Goal: Task Accomplishment & Management: Use online tool/utility

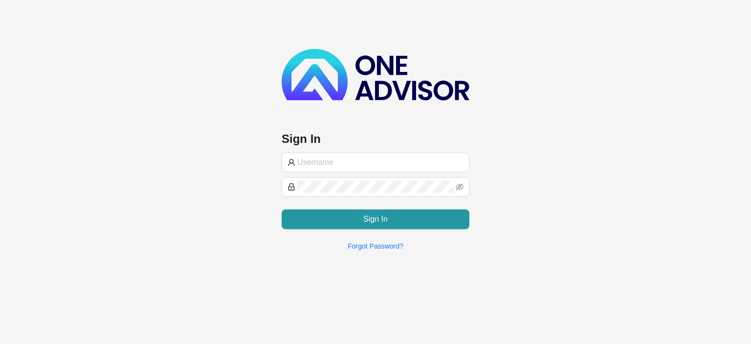
type input "[EMAIL_ADDRESS][DOMAIN_NAME]"
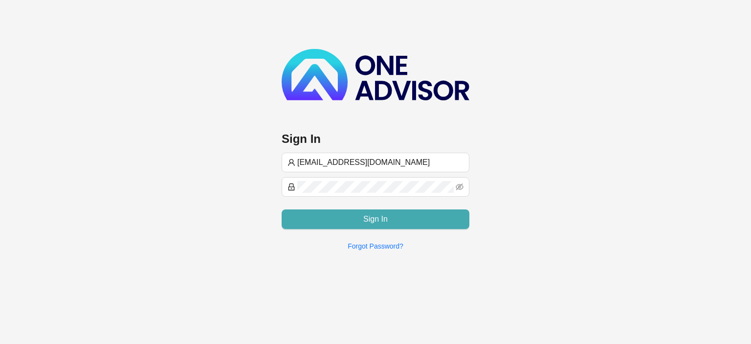
click at [343, 213] on button "Sign In" at bounding box center [375, 219] width 188 height 20
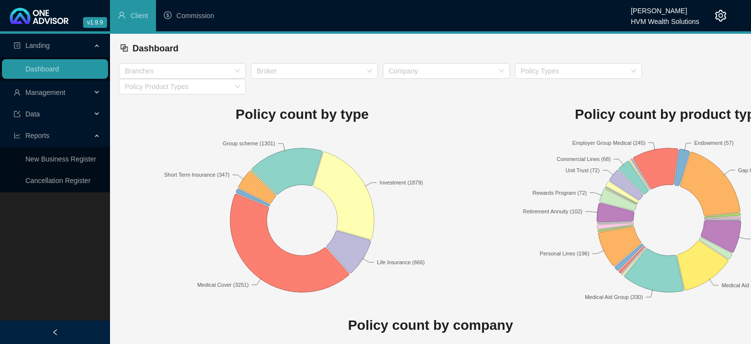
click at [39, 91] on span "Management" at bounding box center [45, 92] width 40 height 8
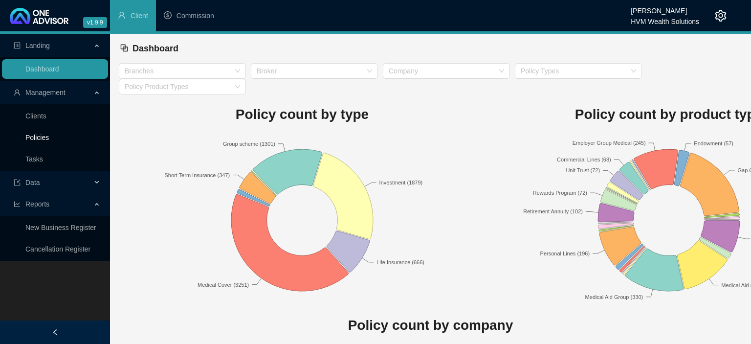
click at [43, 136] on link "Policies" at bounding box center [36, 137] width 23 height 8
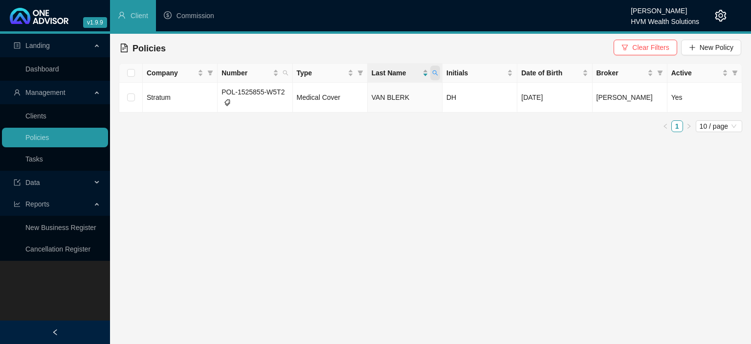
click at [435, 74] on icon "search" at bounding box center [435, 73] width 6 height 6
drag, startPoint x: 418, startPoint y: 92, endPoint x: 290, endPoint y: 75, distance: 128.6
click at [344, 86] on input "blerk" at bounding box center [390, 94] width 92 height 16
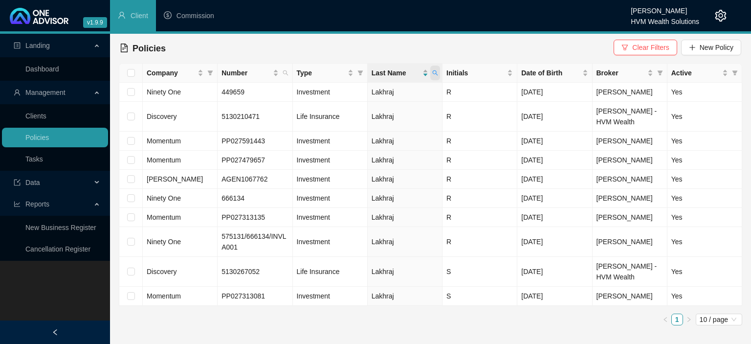
click at [433, 74] on icon "search" at bounding box center [435, 73] width 6 height 6
click at [376, 96] on input "lakh" at bounding box center [390, 94] width 92 height 16
type input "l"
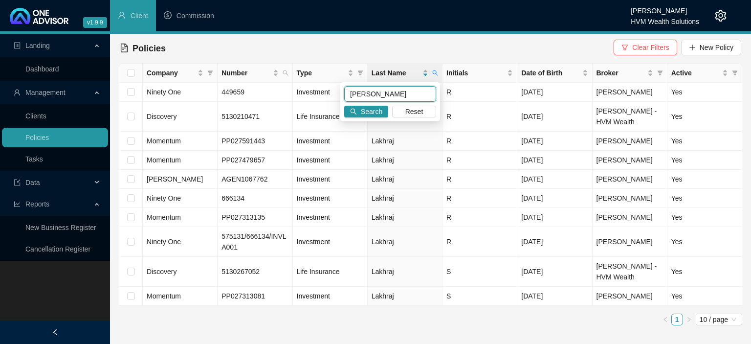
type input "[PERSON_NAME]"
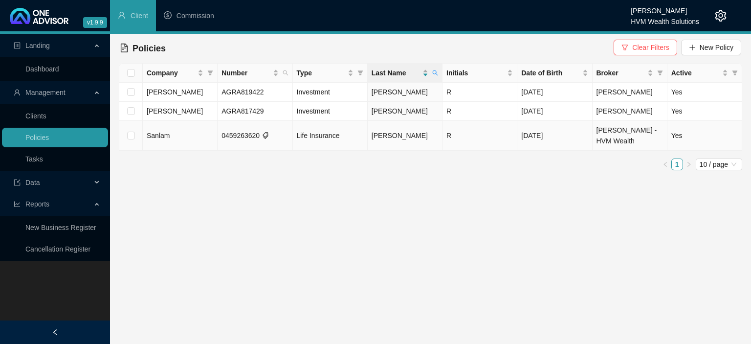
click at [413, 143] on td "[PERSON_NAME]" at bounding box center [404, 136] width 75 height 30
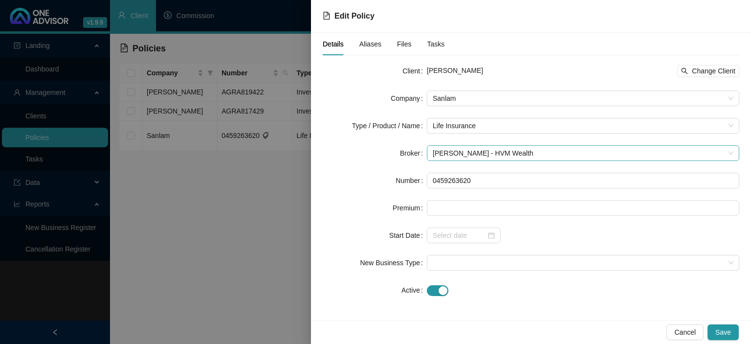
click at [459, 151] on span "[PERSON_NAME] - HVM Wealth" at bounding box center [582, 153] width 301 height 15
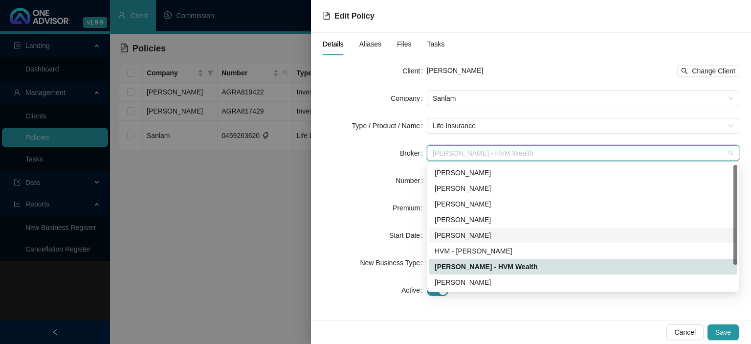
scroll to position [31, 0]
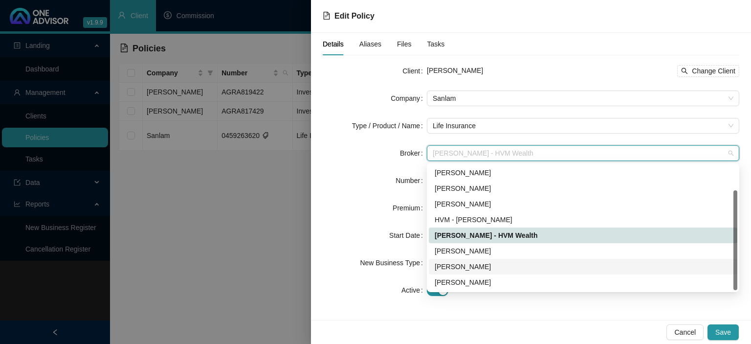
click at [457, 268] on div "[PERSON_NAME]" at bounding box center [582, 266] width 297 height 11
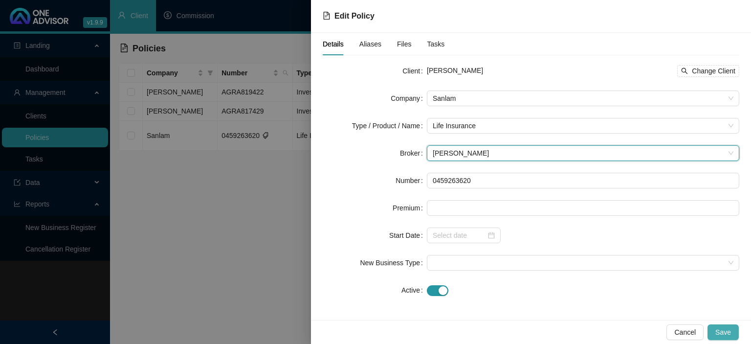
click at [733, 329] on button "Save" at bounding box center [722, 332] width 31 height 16
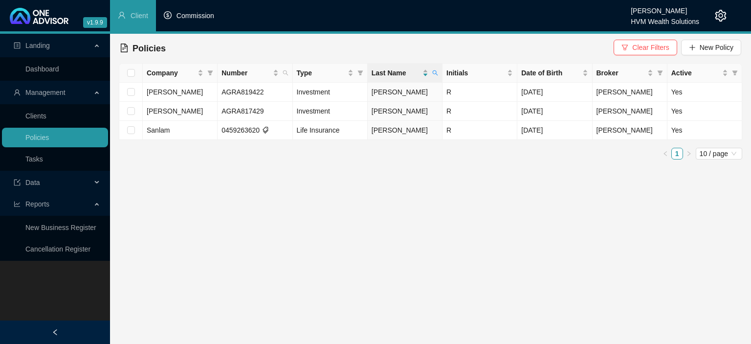
click at [194, 17] on span "Commission" at bounding box center [195, 16] width 38 height 8
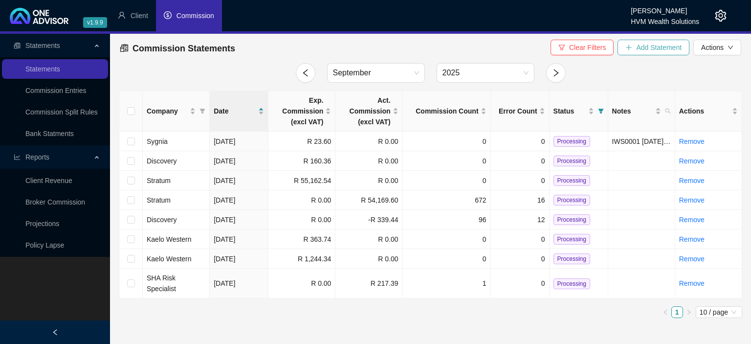
click at [635, 51] on button "Add Statement" at bounding box center [653, 48] width 72 height 16
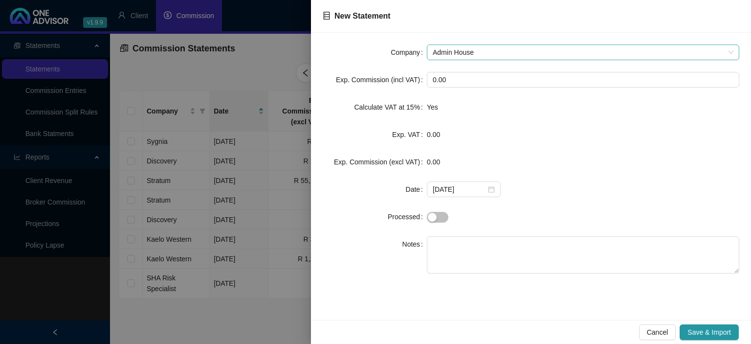
click at [510, 54] on span "Admin House" at bounding box center [582, 52] width 301 height 15
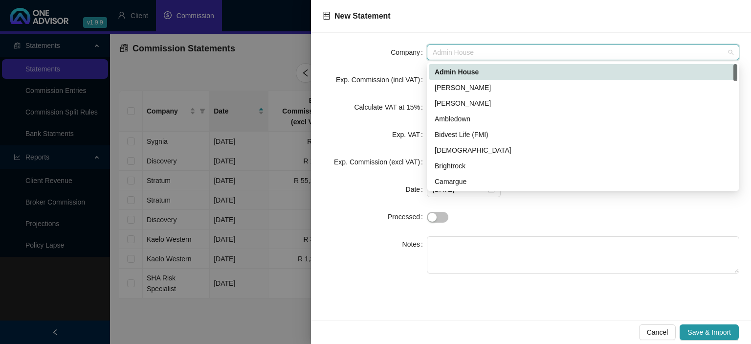
type input "h"
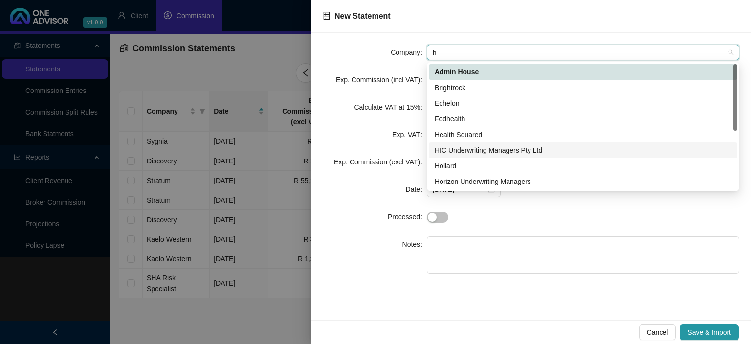
click at [474, 149] on div "HIC Underwriting Managers Pty Ltd" at bounding box center [582, 150] width 297 height 11
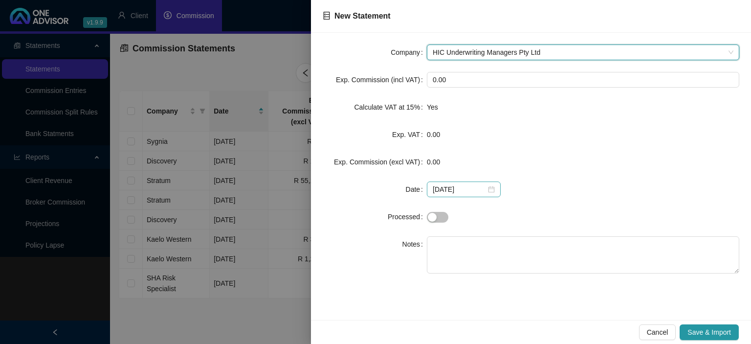
click at [492, 188] on div "[DATE]" at bounding box center [464, 189] width 74 height 16
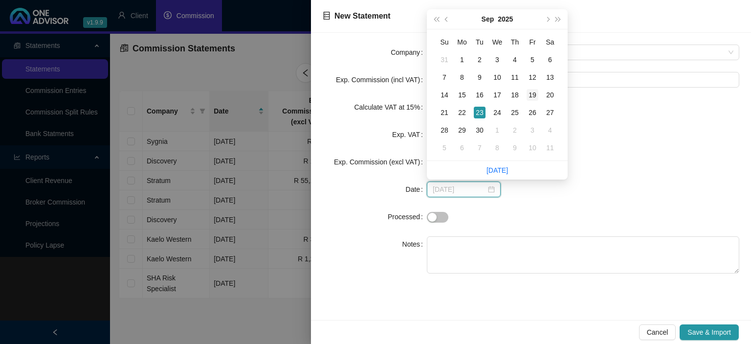
type input "[DATE]"
click at [530, 95] on div "19" at bounding box center [532, 95] width 12 height 12
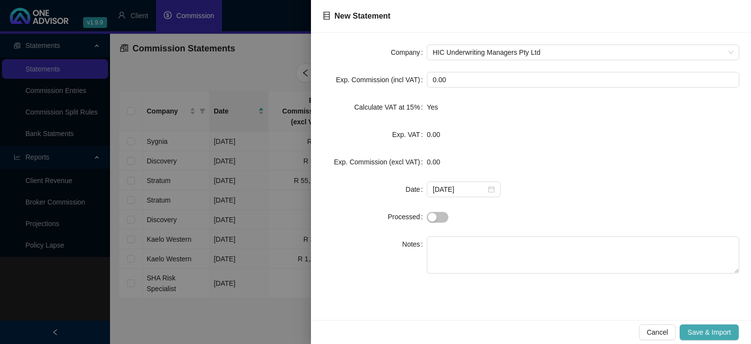
click at [719, 334] on span "Save & Import" at bounding box center [708, 331] width 43 height 11
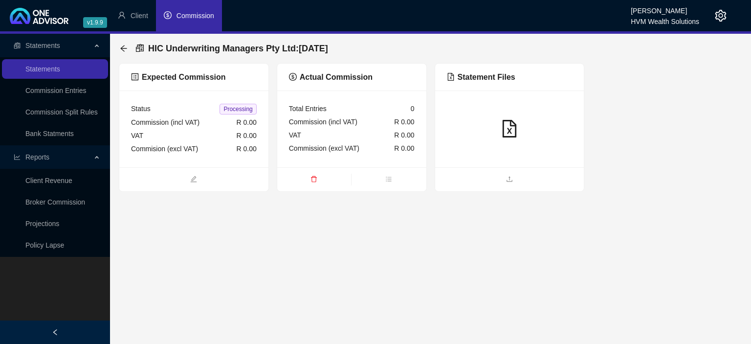
click at [505, 174] on span at bounding box center [509, 179] width 149 height 12
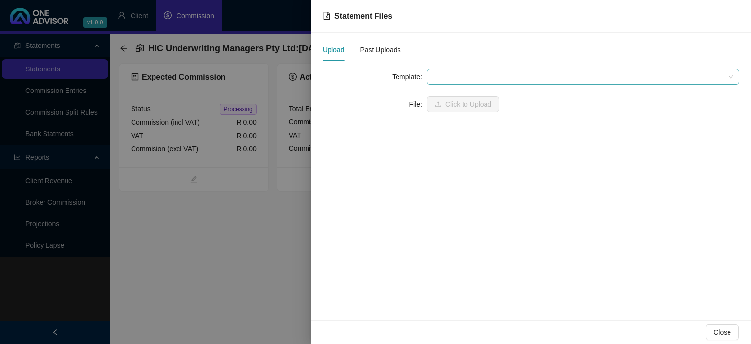
click at [460, 72] on span at bounding box center [582, 76] width 301 height 15
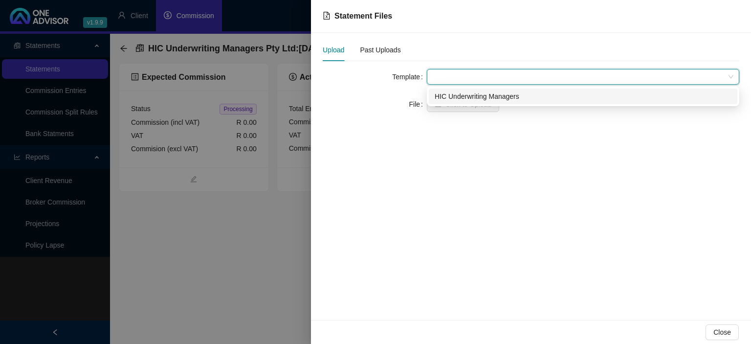
click at [457, 99] on div "HIC Underwriting Managers" at bounding box center [582, 96] width 297 height 11
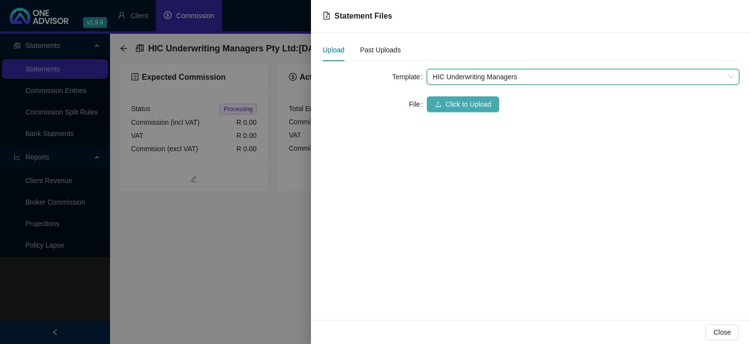
click at [452, 103] on span "Click to Upload" at bounding box center [468, 104] width 46 height 11
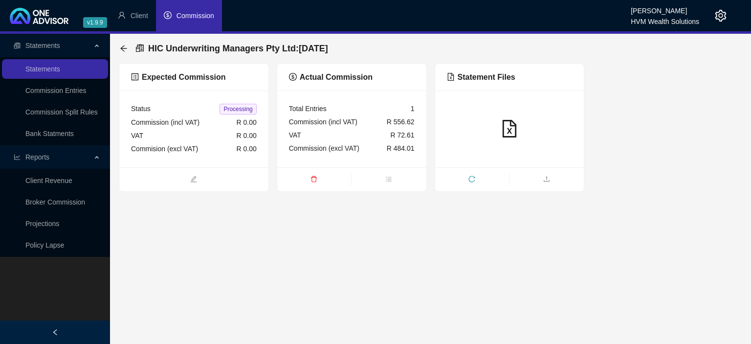
click at [313, 177] on icon "delete" at bounding box center [314, 179] width 6 height 6
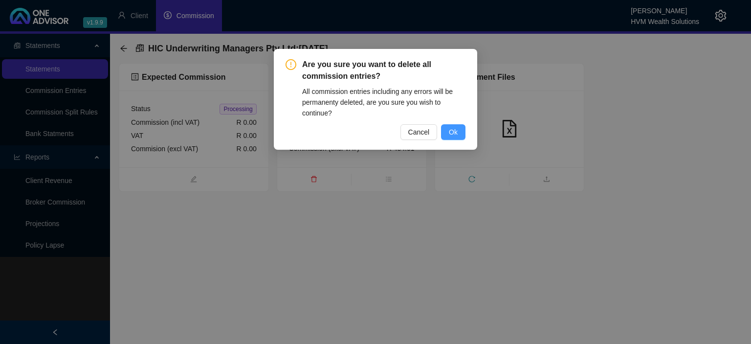
click at [451, 139] on button "Ok" at bounding box center [453, 132] width 24 height 16
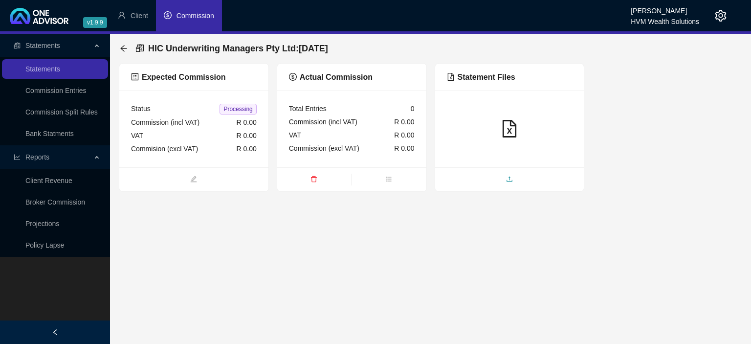
click at [509, 180] on icon "upload" at bounding box center [509, 178] width 7 height 7
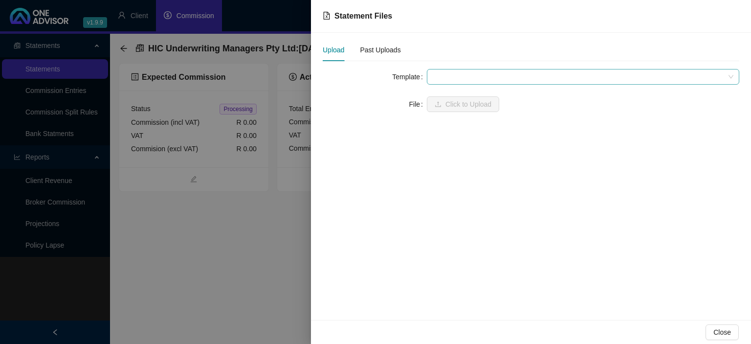
click at [445, 78] on span at bounding box center [582, 76] width 301 height 15
click at [445, 77] on span at bounding box center [582, 76] width 301 height 15
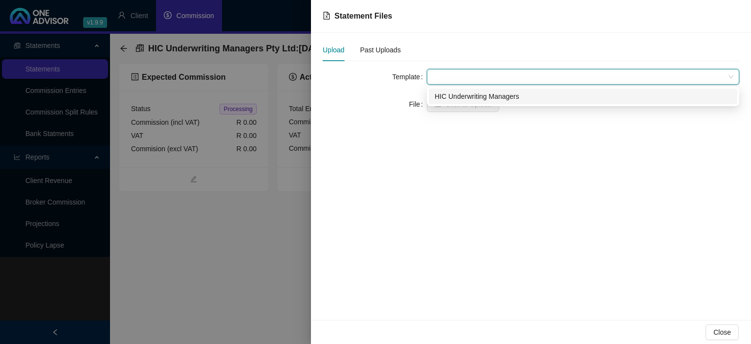
click at [445, 100] on div "HIC Underwriting Managers" at bounding box center [582, 96] width 297 height 11
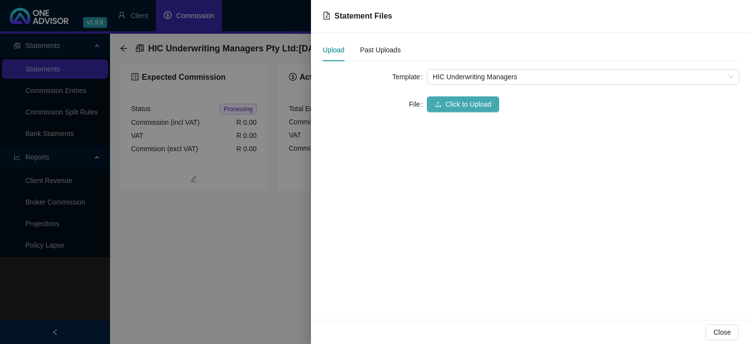
click at [444, 105] on button "Click to Upload" at bounding box center [463, 104] width 72 height 16
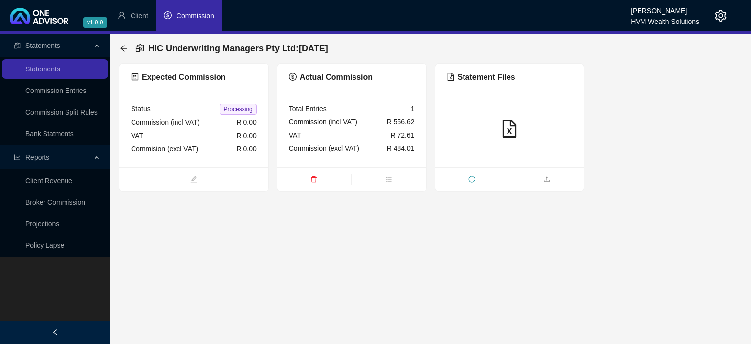
click at [313, 178] on icon "delete" at bounding box center [313, 178] width 7 height 7
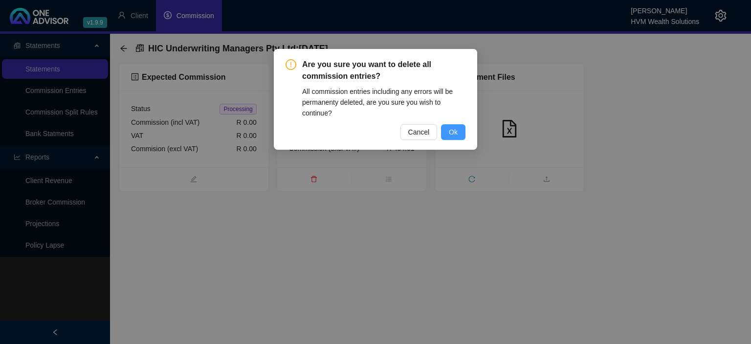
click at [452, 131] on span "Ok" at bounding box center [453, 132] width 9 height 11
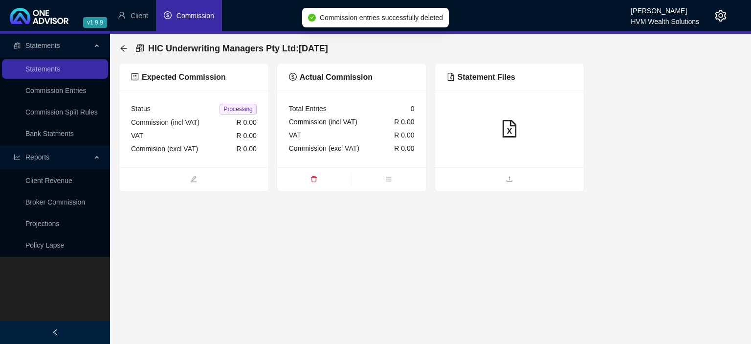
click at [546, 180] on span "upload" at bounding box center [509, 179] width 149 height 11
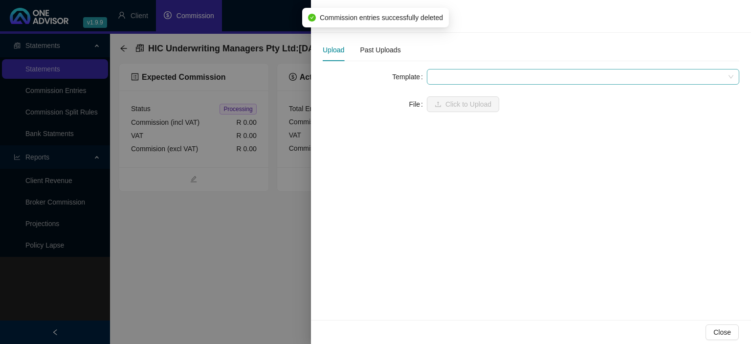
click at [456, 81] on span at bounding box center [582, 76] width 301 height 15
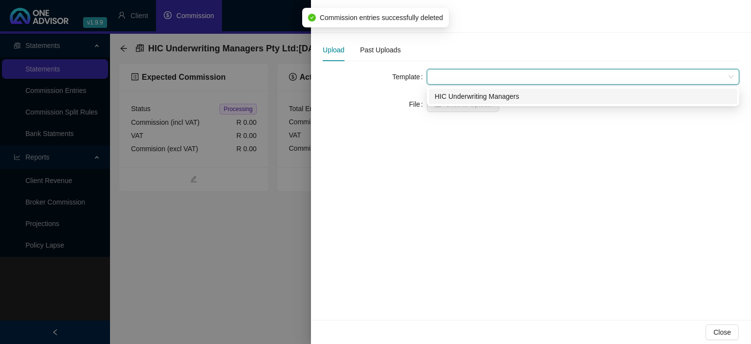
click at [456, 103] on div "HIC Underwriting Managers" at bounding box center [583, 96] width 308 height 16
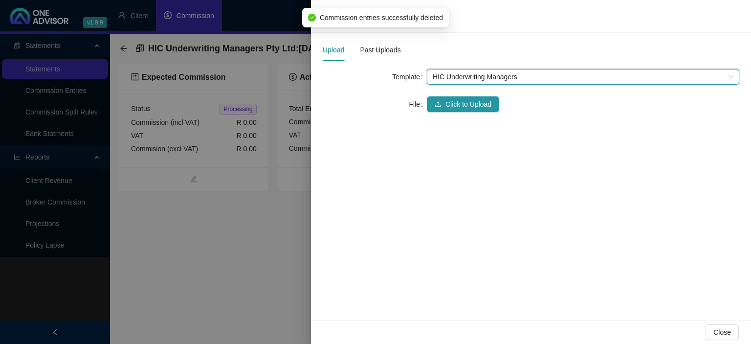
click at [456, 103] on span "Click to Upload" at bounding box center [468, 104] width 46 height 11
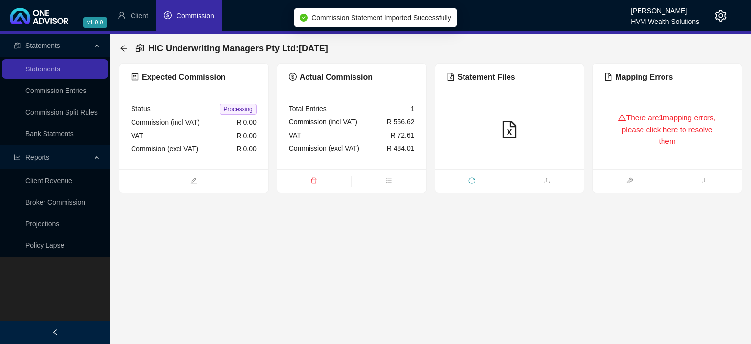
click at [665, 146] on div "There are 1 mapping errors, please click here to resolve them" at bounding box center [667, 129] width 126 height 55
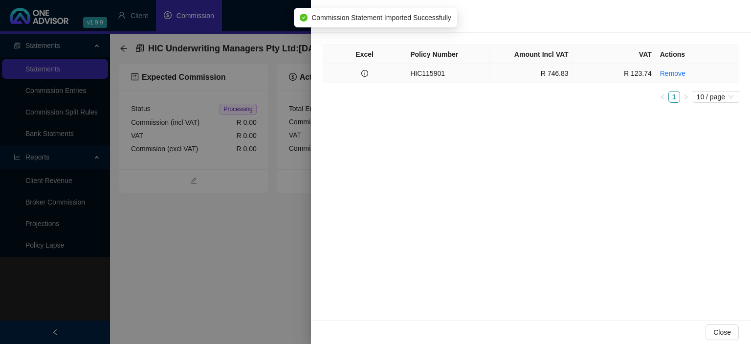
click at [426, 69] on td "HIC115901" at bounding box center [447, 73] width 83 height 19
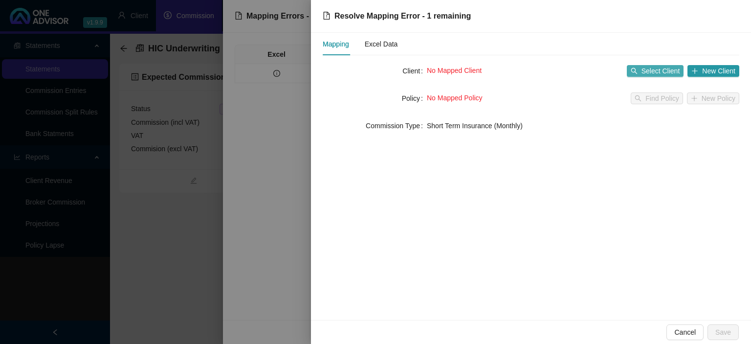
click at [646, 70] on span "Select Client" at bounding box center [660, 70] width 39 height 11
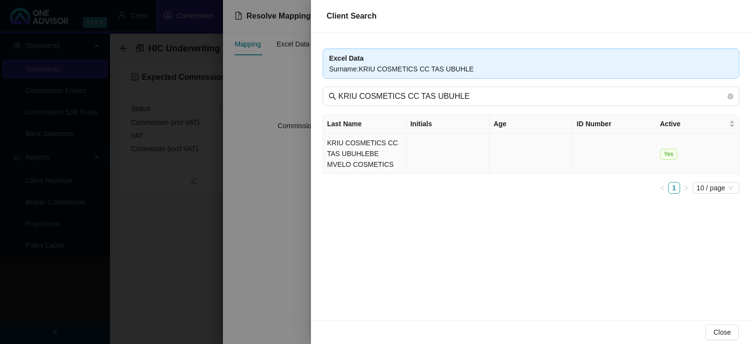
click at [357, 148] on td "KRIU COSMETICS CC TAS UBUHLEBE MVELO COSMETICS" at bounding box center [364, 153] width 83 height 41
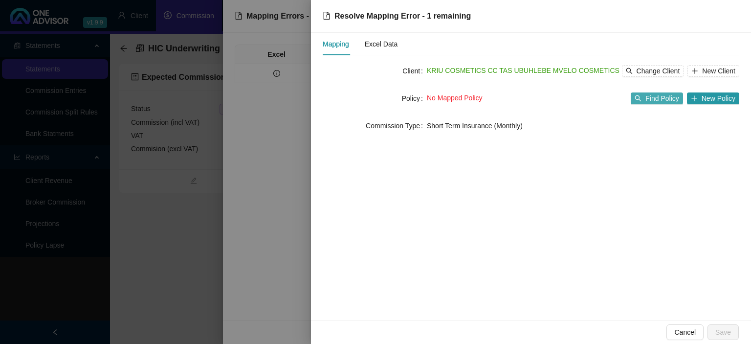
click at [650, 100] on span "Find Policy" at bounding box center [661, 98] width 33 height 11
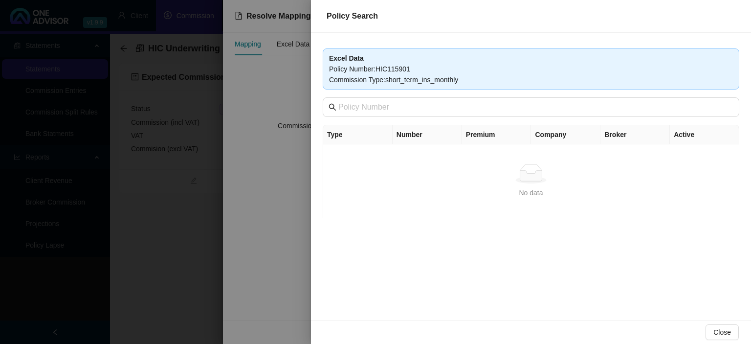
click at [263, 217] on div at bounding box center [375, 172] width 751 height 344
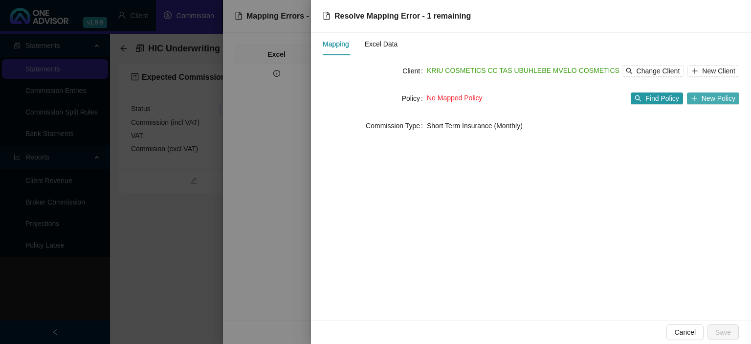
click at [701, 97] on button "New Policy" at bounding box center [713, 98] width 52 height 12
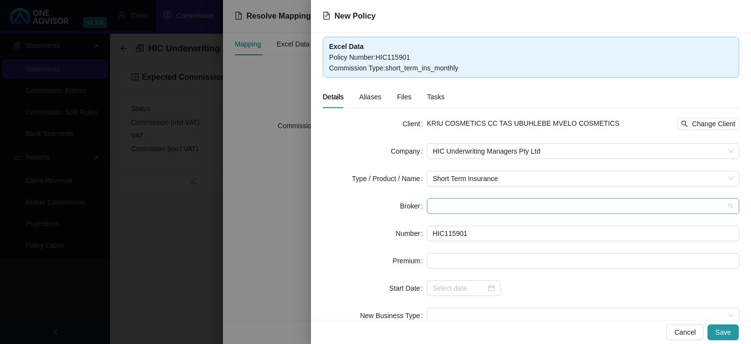
click at [438, 206] on span at bounding box center [582, 205] width 301 height 15
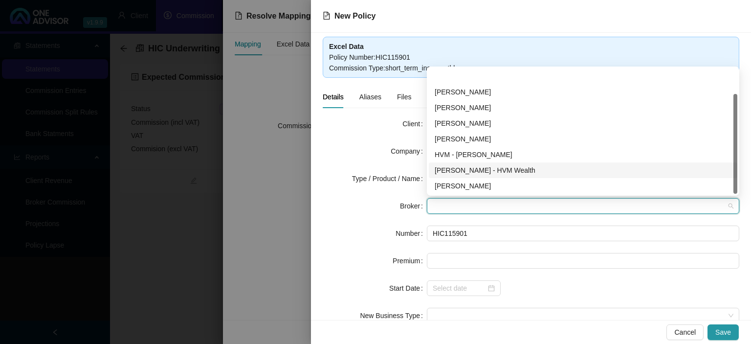
scroll to position [31, 0]
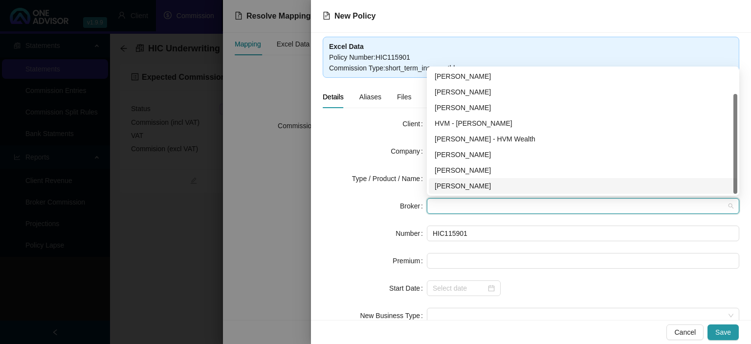
click at [461, 185] on div "[PERSON_NAME]" at bounding box center [582, 185] width 297 height 11
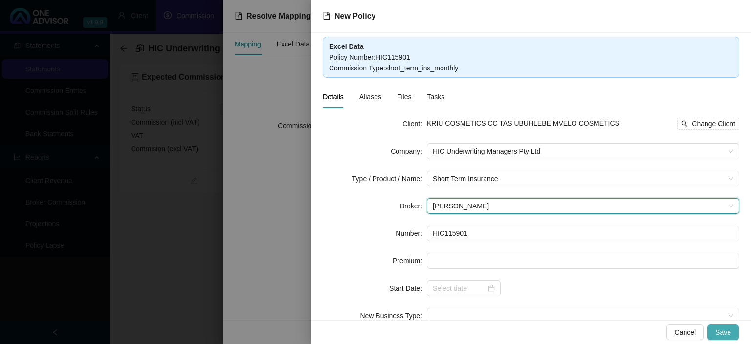
click at [730, 334] on span "Save" at bounding box center [723, 331] width 16 height 11
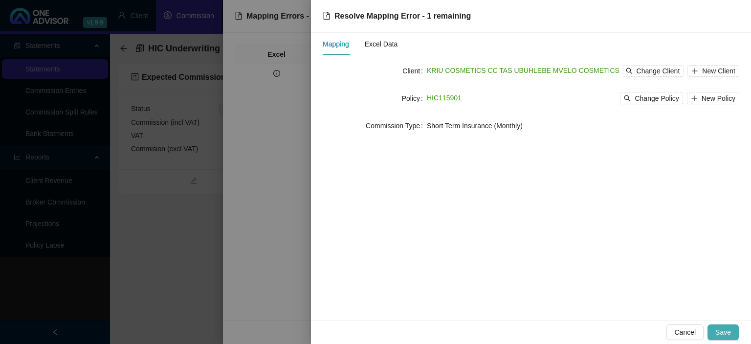
click at [730, 331] on span "Save" at bounding box center [723, 331] width 16 height 11
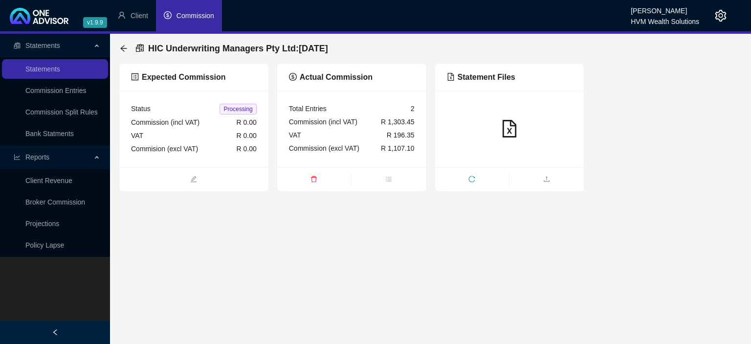
click at [356, 205] on main "Statements Statements Commission Entries Commission Split Rules Bank Statments …" at bounding box center [375, 189] width 751 height 310
click at [713, 19] on div at bounding box center [712, 15] width 27 height 31
click at [717, 19] on icon "setting" at bounding box center [720, 16] width 11 height 12
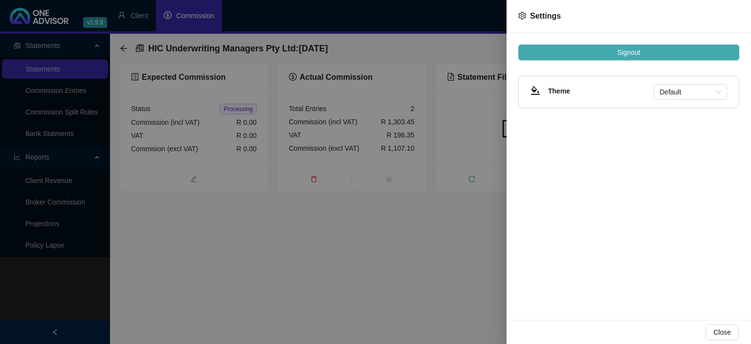
click at [632, 48] on span "Signout" at bounding box center [628, 52] width 23 height 11
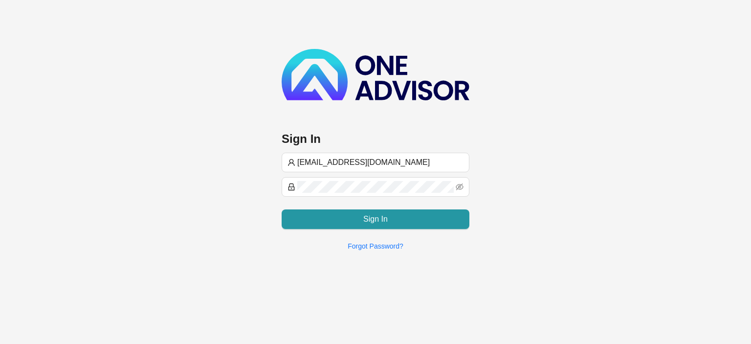
type input "[EMAIL_ADDRESS][DOMAIN_NAME]"
